Goal: Information Seeking & Learning: Learn about a topic

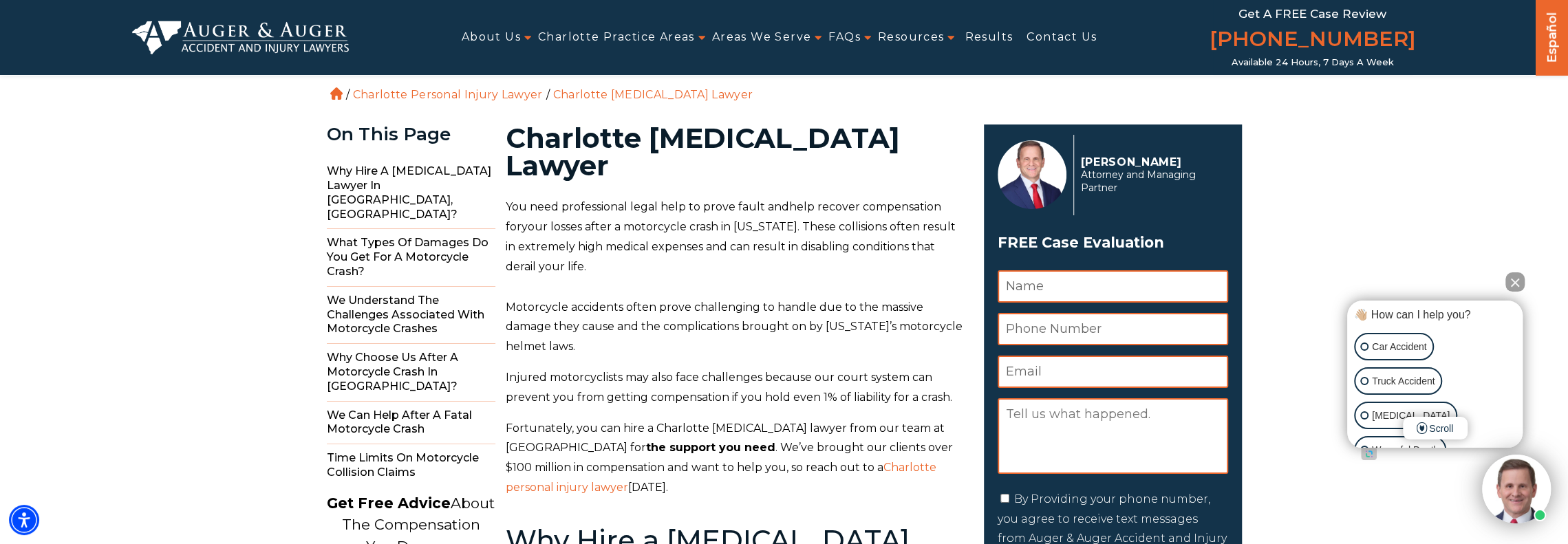
click at [430, 18] on div "About Us Attorneys [PERSON_NAME] [PERSON_NAME] [PERSON_NAME] [PERSON_NAME][GEOG…" at bounding box center [780, 38] width 863 height 75
click at [1514, 278] on button "Close Intaker Chat Widget" at bounding box center [1515, 282] width 19 height 19
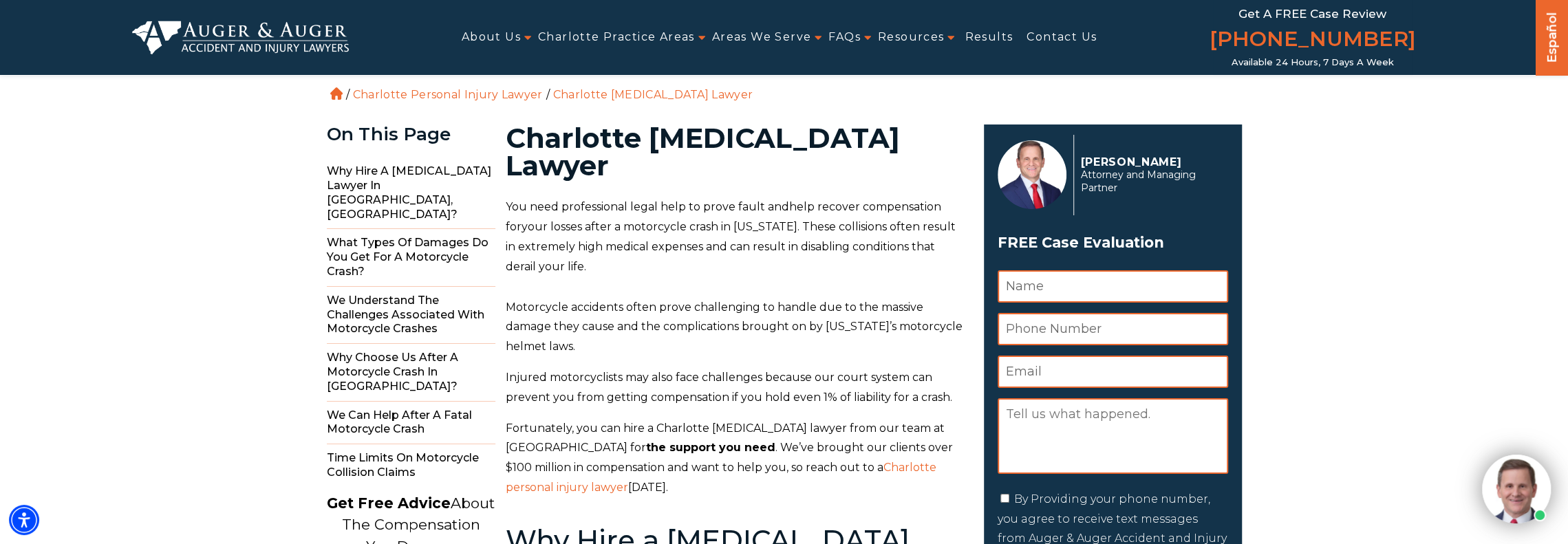
drag, startPoint x: 1039, startPoint y: 255, endPoint x: 1034, endPoint y: 241, distance: 14.9
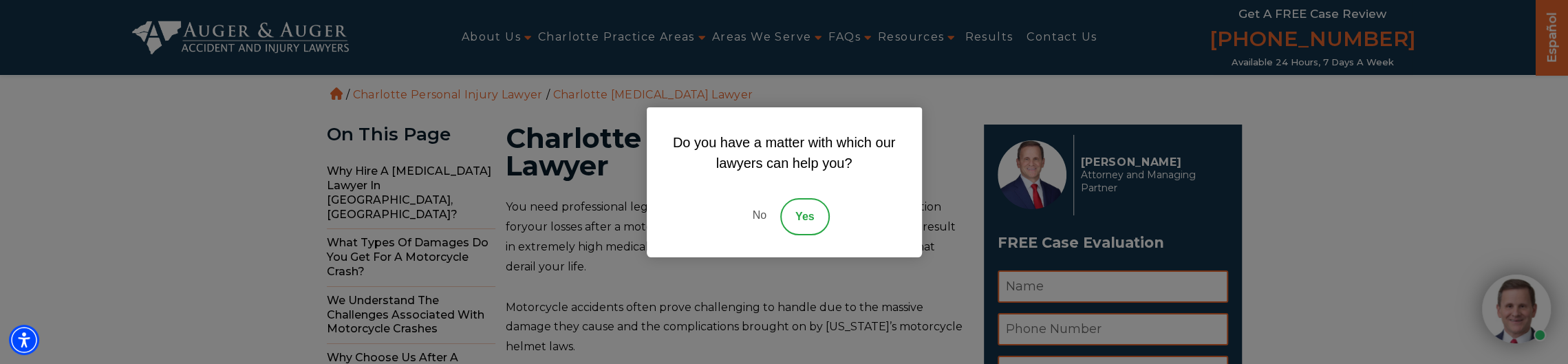
click at [762, 212] on link "No" at bounding box center [758, 216] width 41 height 37
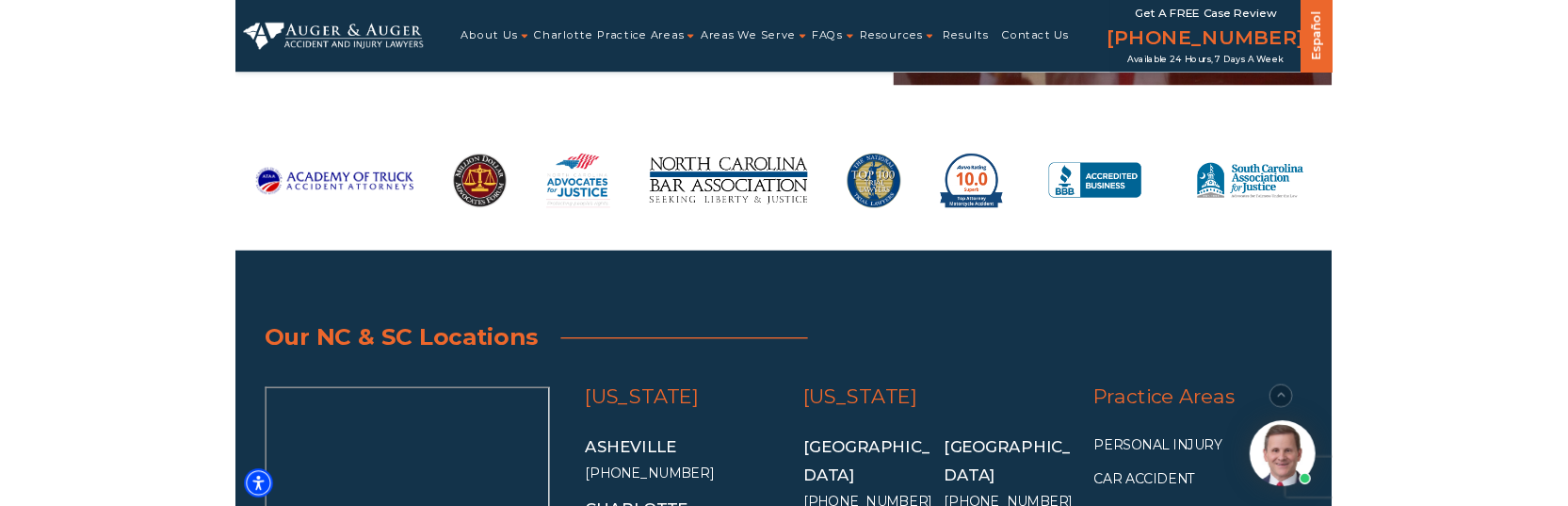
scroll to position [13101, 0]
